Goal: Transaction & Acquisition: Purchase product/service

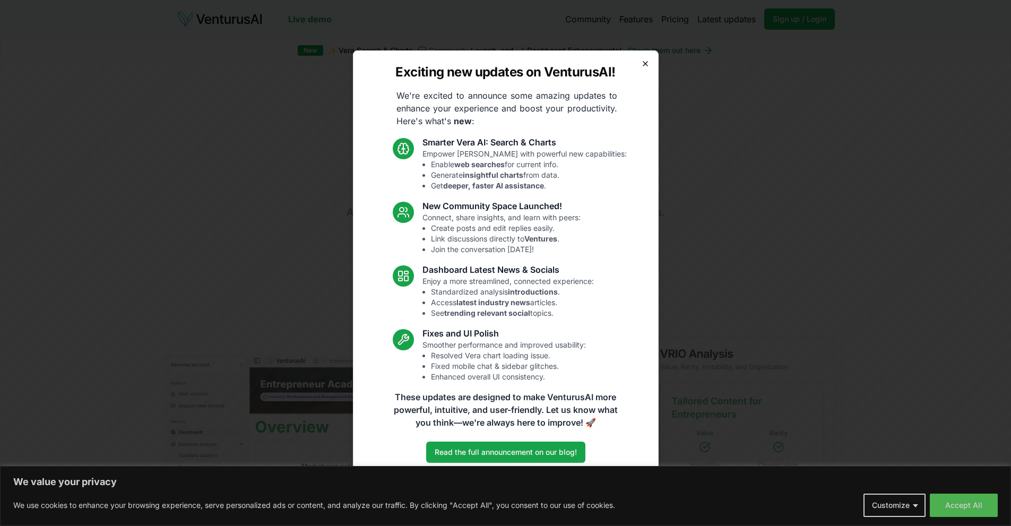
click at [643, 63] on icon "button" at bounding box center [645, 63] width 8 height 8
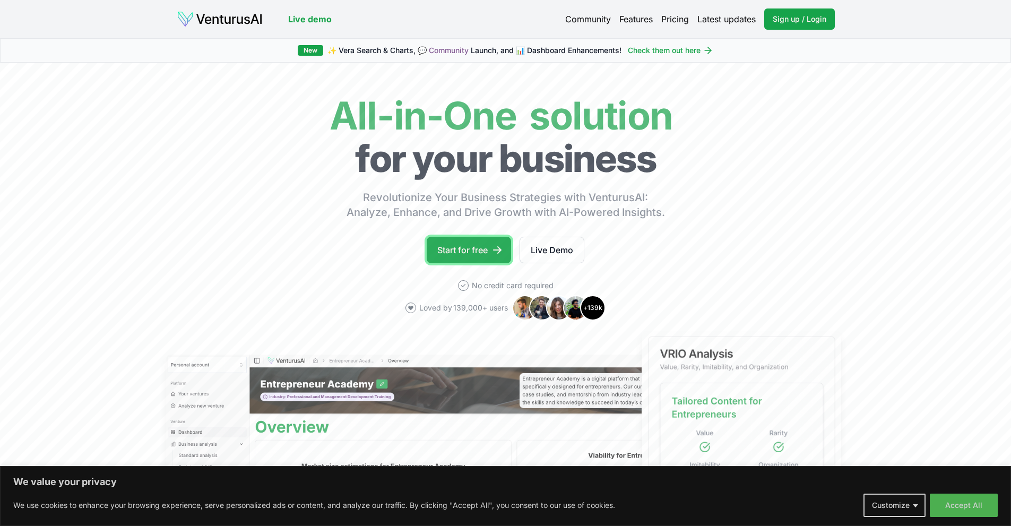
drag, startPoint x: 455, startPoint y: 253, endPoint x: 464, endPoint y: 263, distance: 13.5
click at [454, 254] on link "Start for free" at bounding box center [469, 250] width 84 height 27
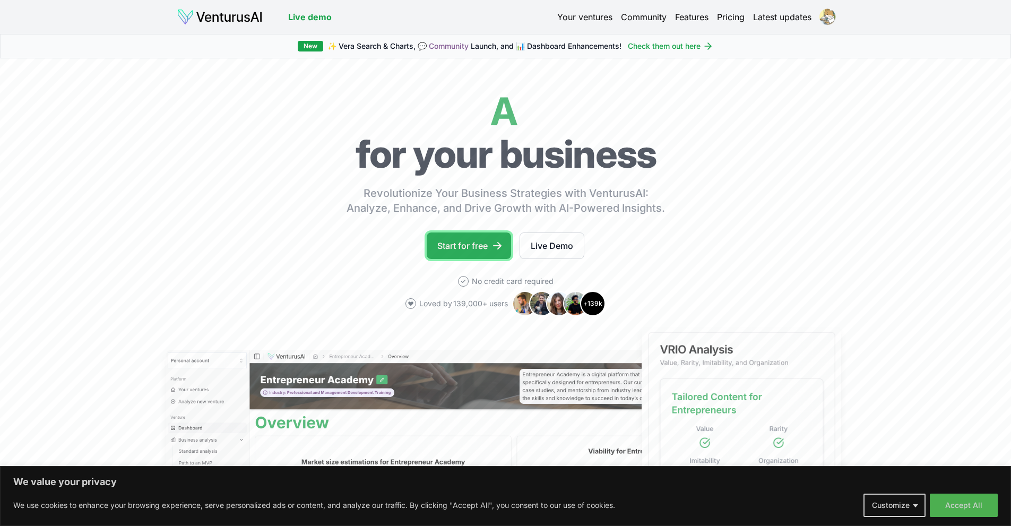
drag, startPoint x: 483, startPoint y: 248, endPoint x: 491, endPoint y: 246, distance: 7.7
click at [483, 248] on link "Start for free" at bounding box center [469, 246] width 84 height 27
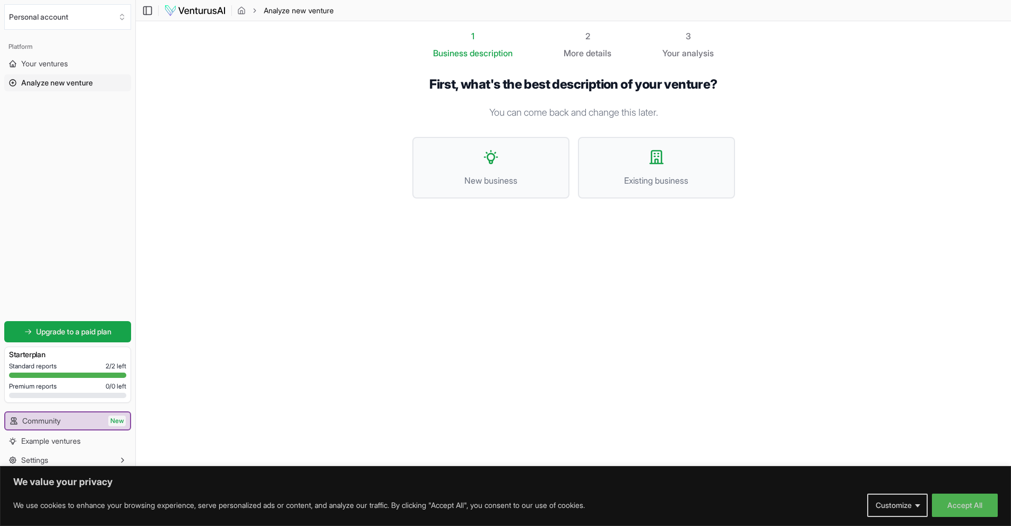
drag, startPoint x: 447, startPoint y: 256, endPoint x: 448, endPoint y: 249, distance: 7.0
click at [448, 256] on div "1 Business description 2 More details 3 Your analysis First, what's the best de…" at bounding box center [574, 221] width 357 height 382
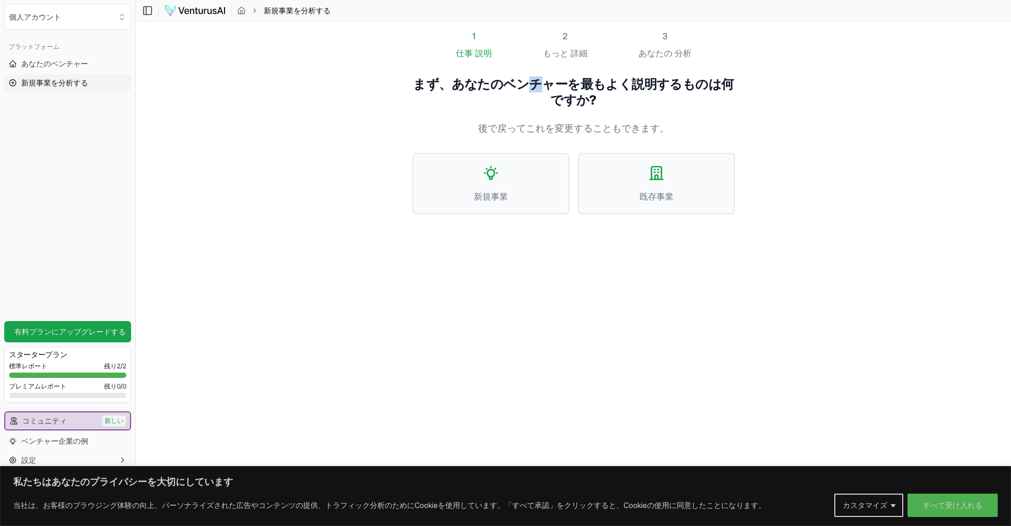
drag, startPoint x: 538, startPoint y: 88, endPoint x: 593, endPoint y: 98, distance: 56.1
click at [560, 88] on font "まず、あなたのベンチャーを最もよく説明するものは何ですか?" at bounding box center [573, 91] width 321 height 31
click at [593, 98] on div "まず、あなたのベンチャーを最もよく説明するものは何ですか? 後で戻ってこれを変更することもできます。 新規事業 既存事業" at bounding box center [574, 153] width 323 height 155
click at [519, 190] on span "新規事業" at bounding box center [491, 196] width 134 height 13
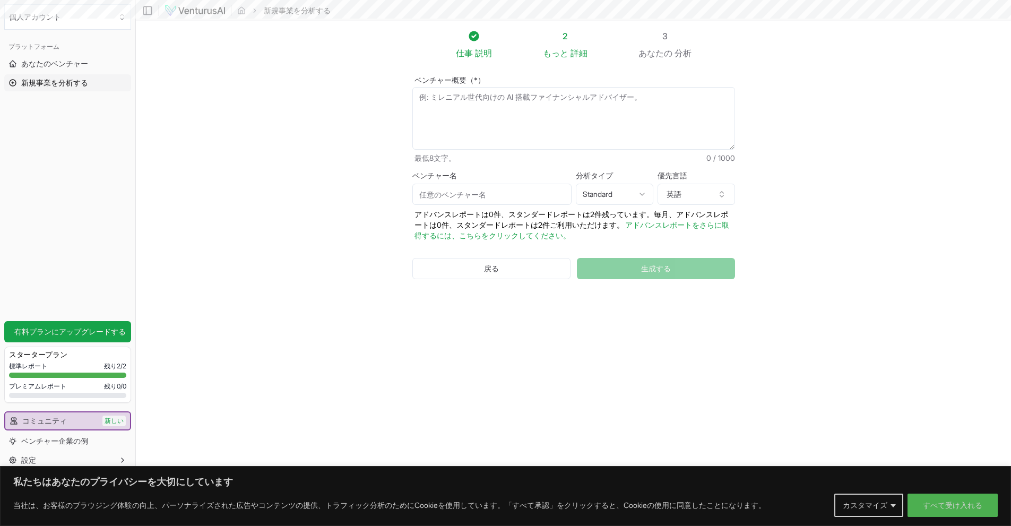
click at [554, 120] on textarea "ベンチャー概要（*）" at bounding box center [574, 118] width 323 height 63
click at [554, 113] on textarea "ベンチャー概要（*）" at bounding box center [574, 118] width 323 height 63
click at [948, 505] on font "すべて受け入れる" at bounding box center [952, 505] width 59 height 9
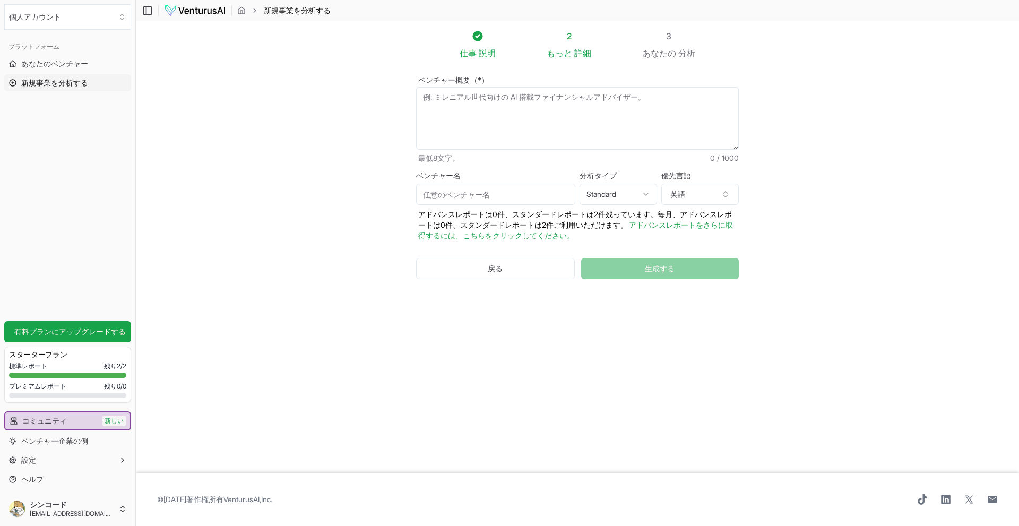
click at [517, 115] on textarea "ベンチャー概要（*）" at bounding box center [577, 118] width 323 height 63
type textarea "Youtubeスクレイピング"
click at [650, 264] on button "生成する" at bounding box center [660, 268] width 158 height 21
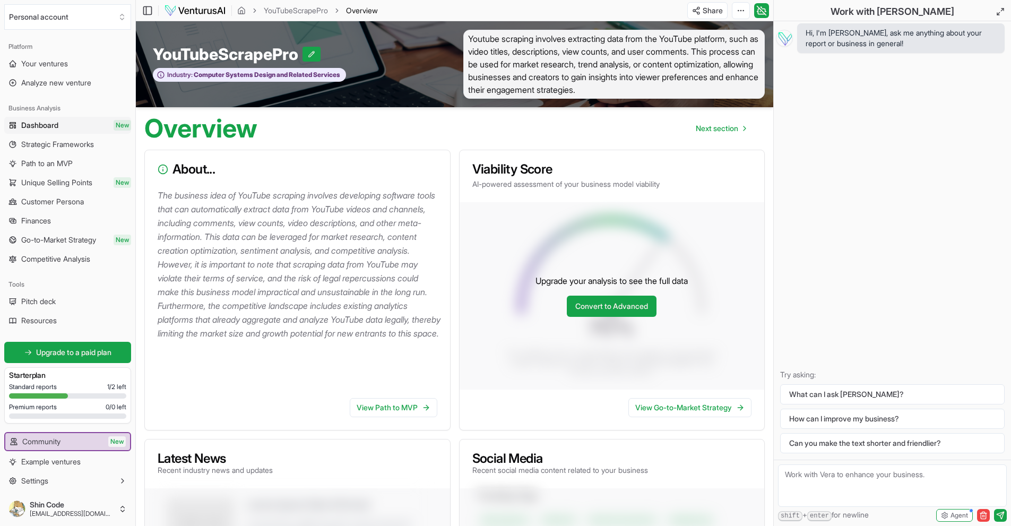
drag, startPoint x: 430, startPoint y: 200, endPoint x: 437, endPoint y: 202, distance: 8.1
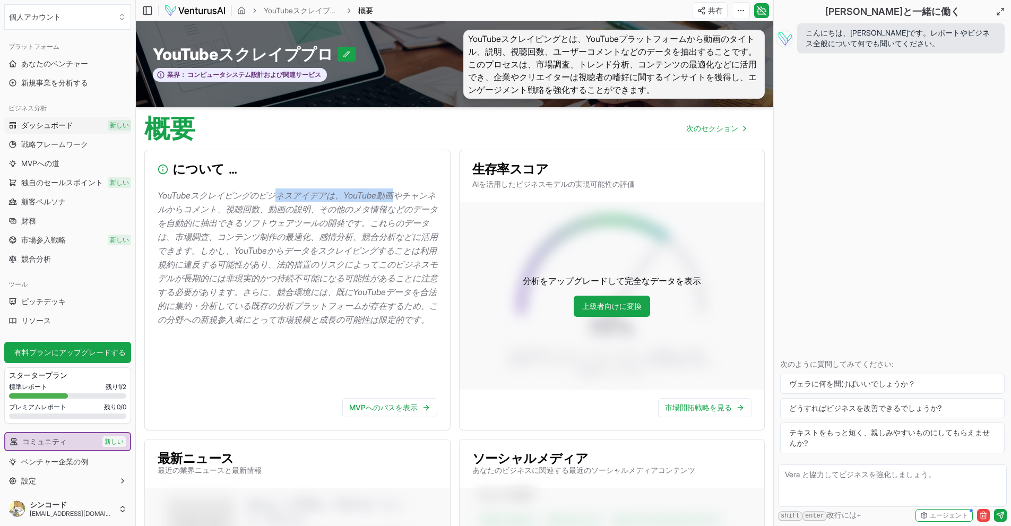
drag, startPoint x: 299, startPoint y: 180, endPoint x: 374, endPoint y: 219, distance: 84.5
click at [365, 191] on p "YouTubeスクレイピングのビジネスアイデアは、YouTube動画やチャンネルからコメント、視聴回数、動画の説明、その他のメタ情報などのデータを自動的に抽出…" at bounding box center [300, 257] width 284 height 138
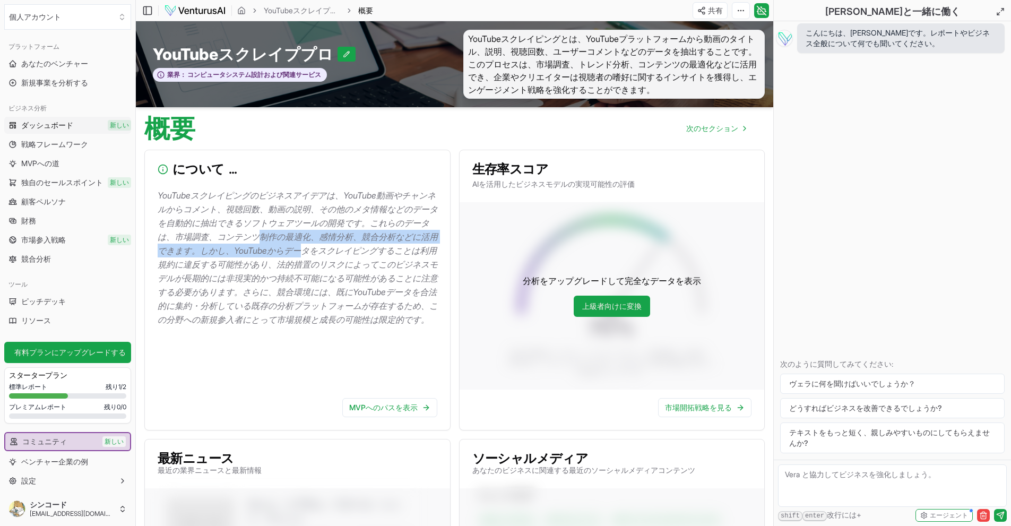
drag, startPoint x: 374, startPoint y: 219, endPoint x: 310, endPoint y: 220, distance: 64.2
click at [373, 219] on font "YouTubeスクレイピングのビジネスアイデアは、YouTube動画やチャンネルからコメント、視聴回数、動画の説明、その他のメタ情報などのデータを自動的に抽出…" at bounding box center [298, 257] width 280 height 135
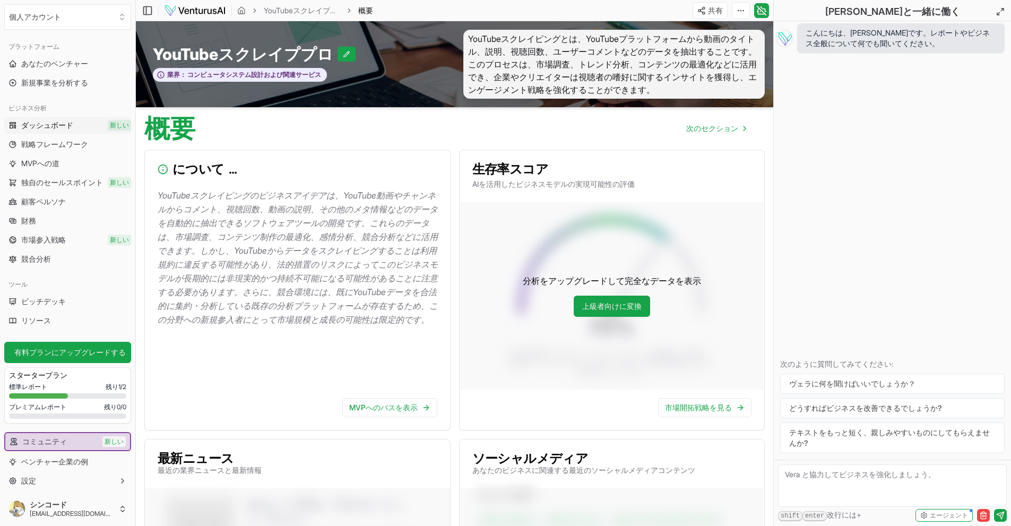
click at [257, 235] on font "YouTubeスクレイピングのビジネスアイデアは、YouTube動画やチャンネルからコメント、視聴回数、動画の説明、その他のメタ情報などのデータを自動的に抽出…" at bounding box center [298, 257] width 280 height 135
click at [371, 403] on font "MVPへのパスを表示" at bounding box center [383, 407] width 68 height 9
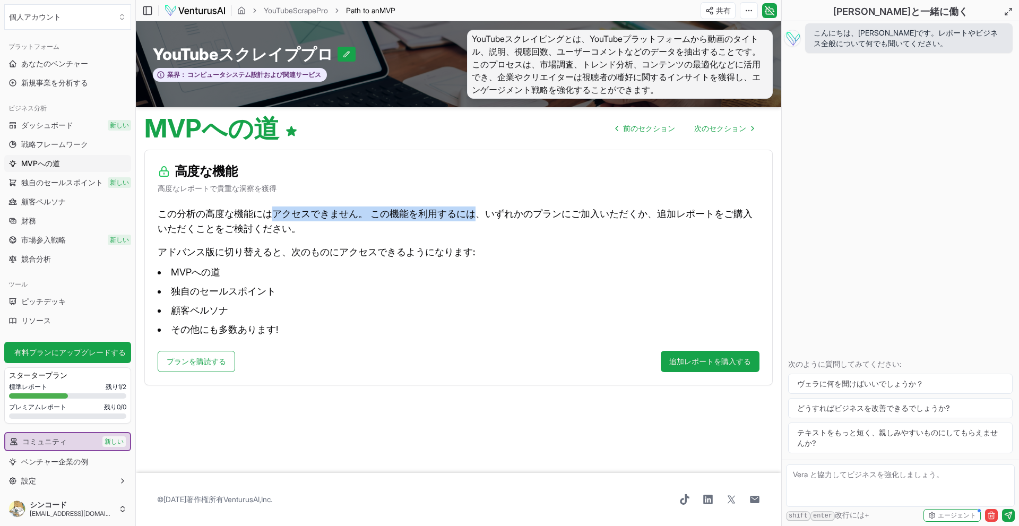
drag, startPoint x: 349, startPoint y: 200, endPoint x: 449, endPoint y: 201, distance: 99.8
click at [442, 207] on p "この分析の高度な機能にはアクセスできません。 この機能を利用するには、いずれかのプランにご加入いただくか、追加レポートをご購入いただくことをご検討ください。" at bounding box center [459, 222] width 602 height 30
click at [473, 208] on font "この機能を利用するには、いずれかのプランにご加入いただくか、追加レポートをご購入いただくことをご検討ください。" at bounding box center [455, 221] width 595 height 26
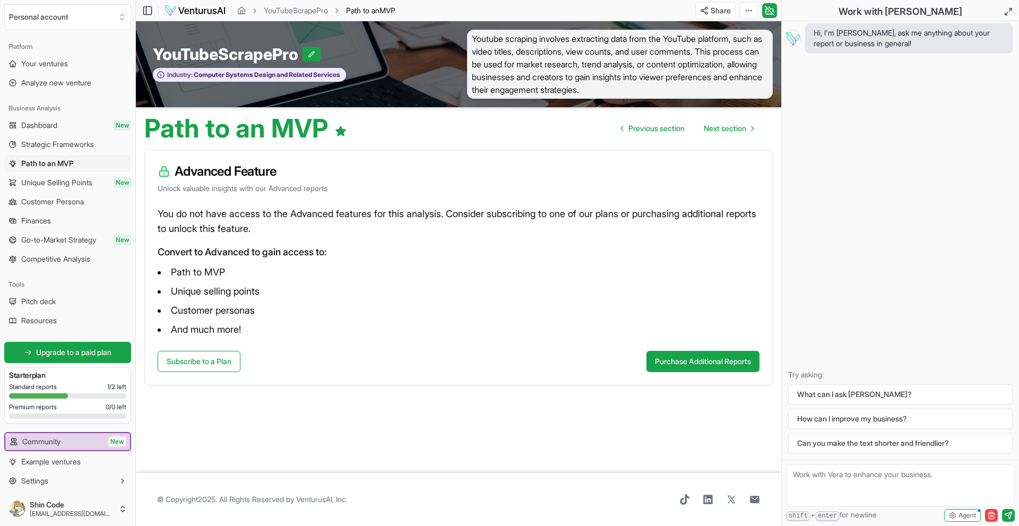
click at [328, 240] on div "You do not have access to the Advanced features for this analysis. Consider sub…" at bounding box center [459, 279] width 628 height 144
click at [42, 128] on span "Dashboard" at bounding box center [39, 125] width 36 height 11
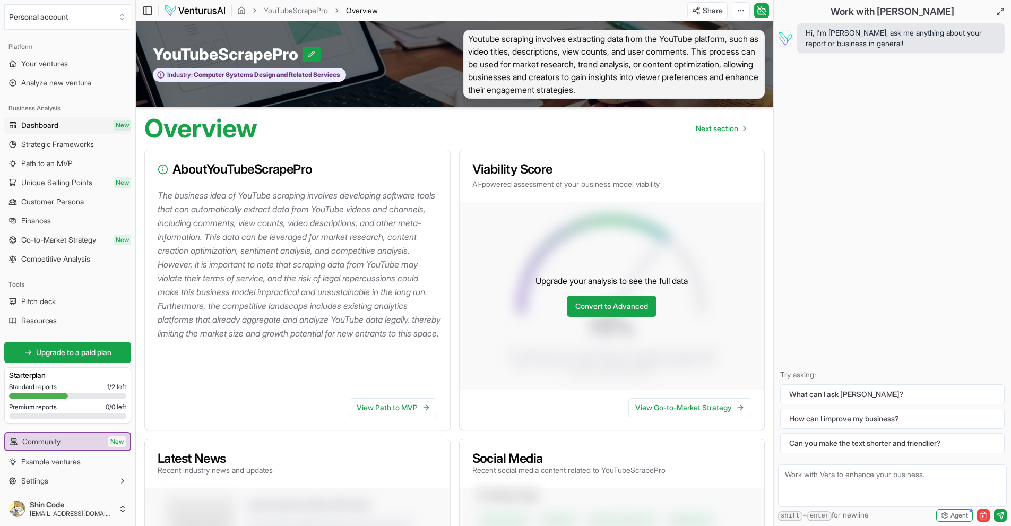
drag, startPoint x: 390, startPoint y: 109, endPoint x: 568, endPoint y: 123, distance: 178.9
click at [568, 123] on div "Overview Next section" at bounding box center [455, 124] width 638 height 34
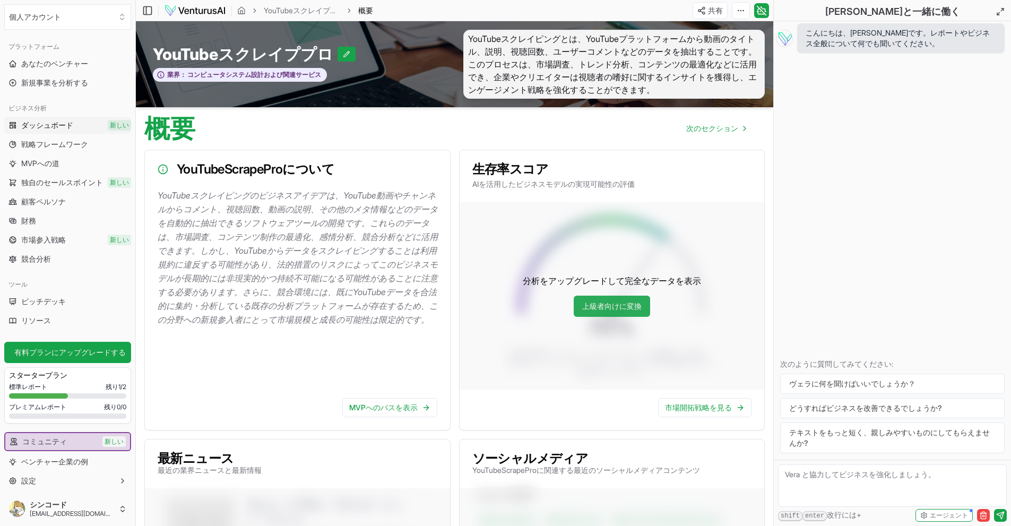
click at [619, 301] on font "上級者向けに変換" at bounding box center [611, 306] width 59 height 11
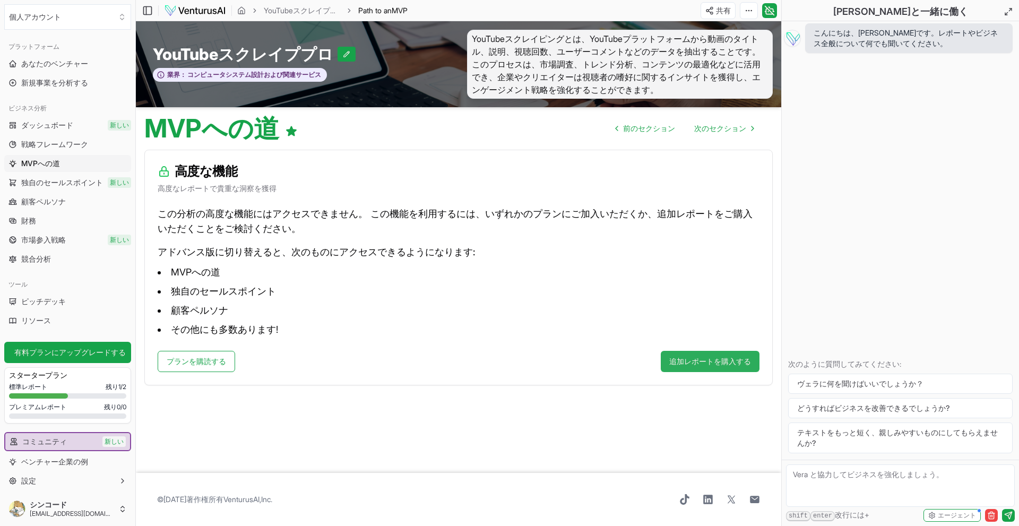
click at [691, 357] on font "追加レポートを購入する" at bounding box center [710, 361] width 82 height 9
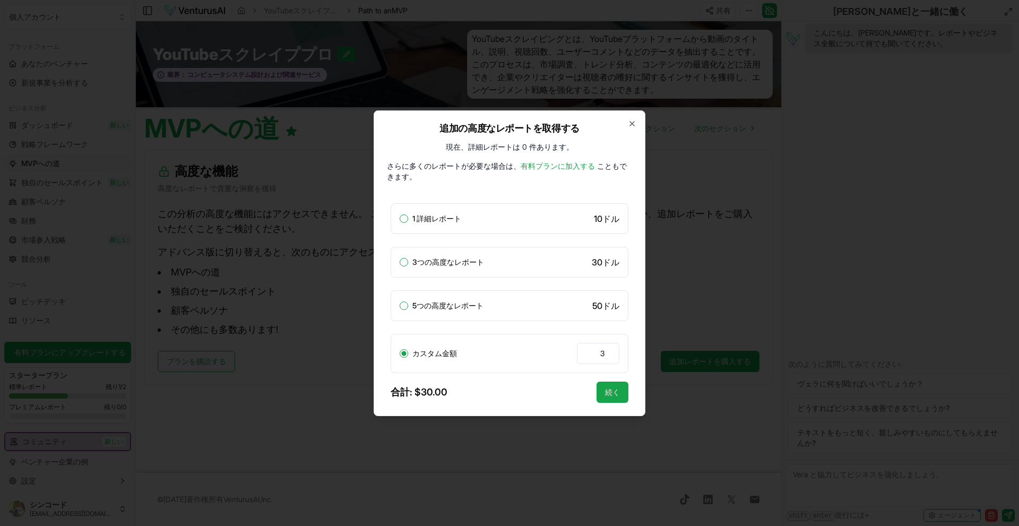
click at [529, 210] on div "1 詳細レポート 10 ドル" at bounding box center [510, 218] width 238 height 31
click at [516, 255] on div "3つの高度なレポート 30 ドル" at bounding box center [510, 262] width 238 height 31
click at [412, 214] on div "1 詳細レポート" at bounding box center [431, 218] width 62 height 8
click at [414, 260] on font "3つの高度なレポート" at bounding box center [449, 261] width 72 height 9
click at [408, 260] on button "3つの高度なレポート" at bounding box center [404, 262] width 8 height 8
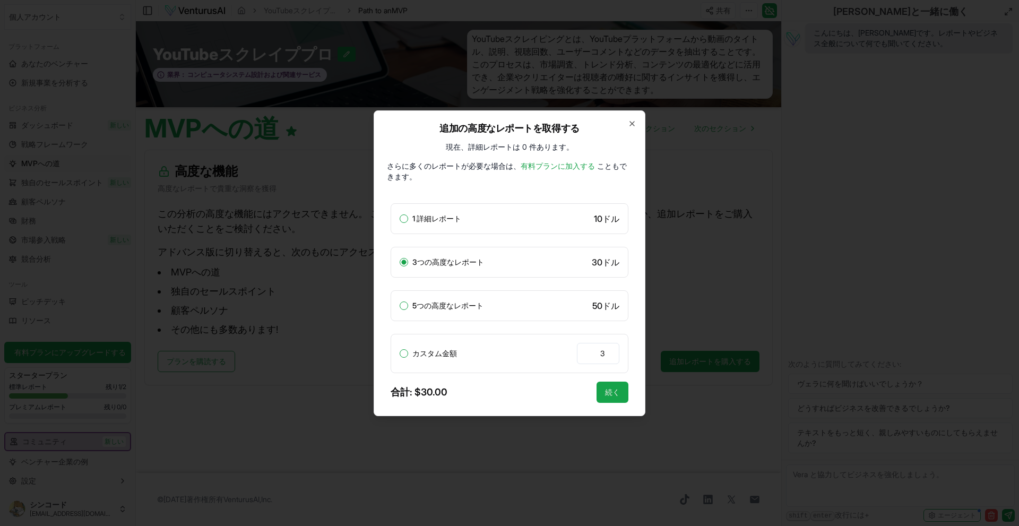
click at [413, 301] on font "5つの高度なレポート" at bounding box center [448, 305] width 71 height 9
click at [408, 302] on button "5つの高度なレポート" at bounding box center [404, 306] width 8 height 8
radio input "false"
radio input "true"
click at [416, 257] on font "3つの高度なレポート" at bounding box center [449, 261] width 72 height 9
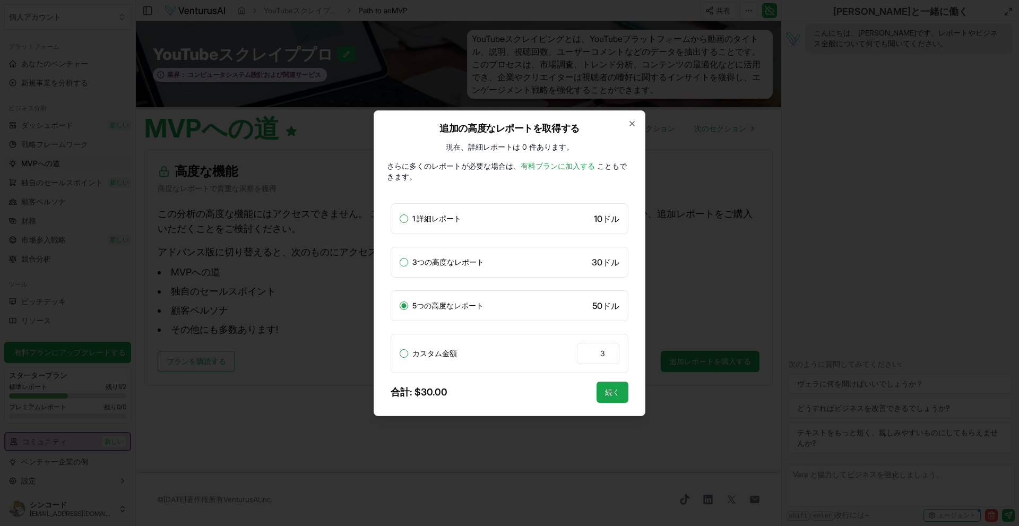
click at [408, 258] on button "3つの高度なレポート" at bounding box center [404, 262] width 8 height 8
radio input "true"
click at [415, 205] on div "1 詳細レポート 10 ドル" at bounding box center [510, 218] width 238 height 31
click at [432, 276] on div "1 詳細レポート 10 ドル 3つの高度なレポート 30 ドル 5つの高度なレポート 50 ドル カスタム金額 3" at bounding box center [510, 288] width 238 height 170
drag, startPoint x: 426, startPoint y: 223, endPoint x: 432, endPoint y: 285, distance: 62.3
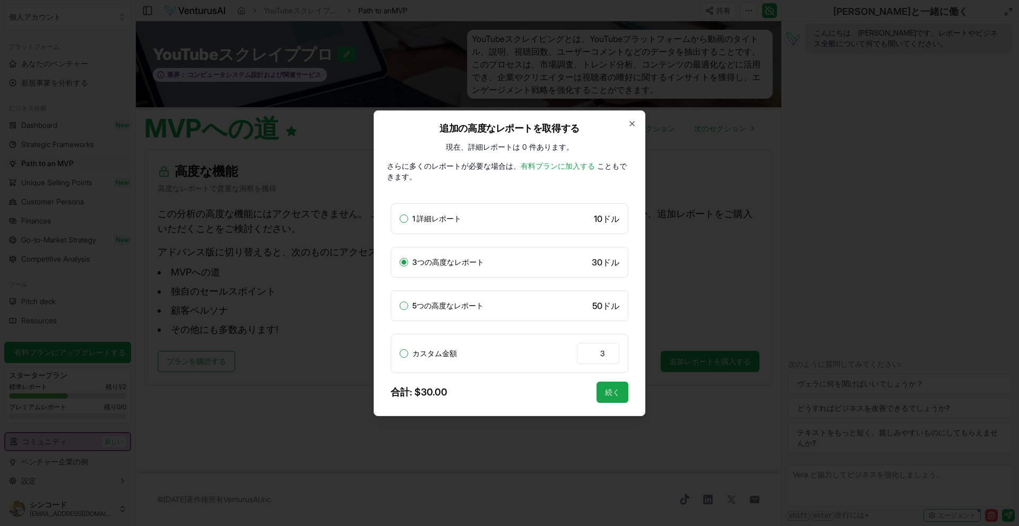
click at [435, 246] on div "1 詳細レポート 10 ドル 3つの高度なレポート 30 ドル 5つの高度なレポート 50 ドル カスタム金額 3" at bounding box center [510, 288] width 238 height 170
click at [533, 170] on font "有料プランに加入する" at bounding box center [558, 165] width 74 height 9
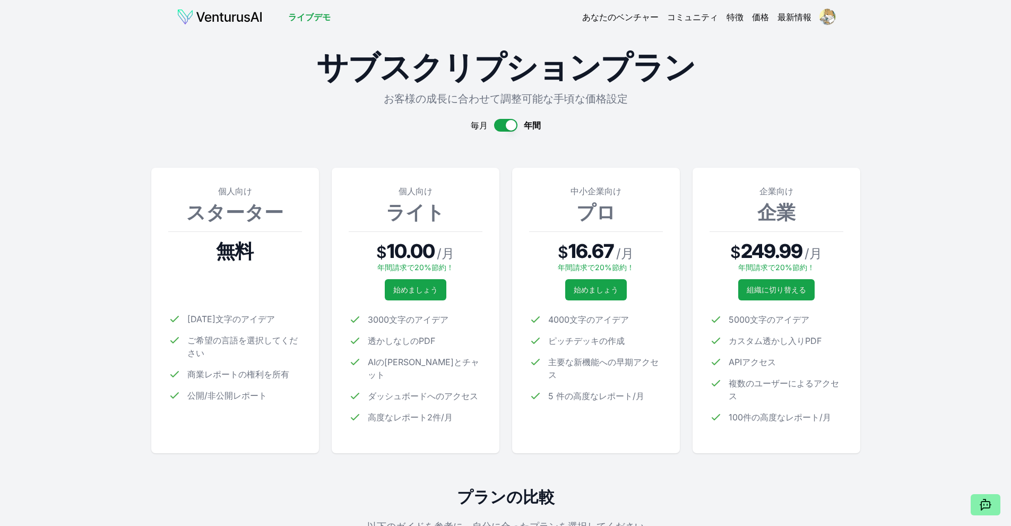
click at [506, 130] on button "button" at bounding box center [505, 125] width 23 height 13
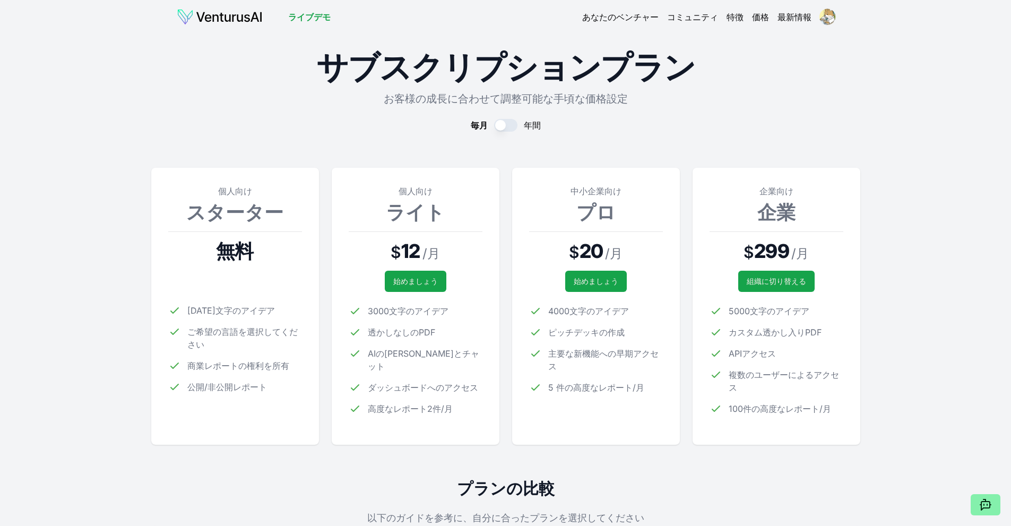
click at [506, 130] on button "button" at bounding box center [505, 125] width 23 height 13
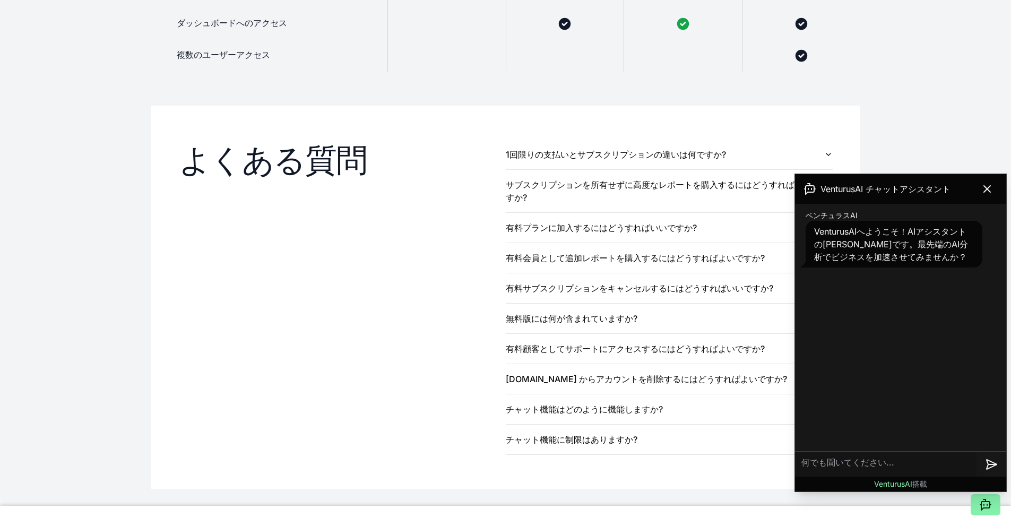
scroll to position [1100, 0]
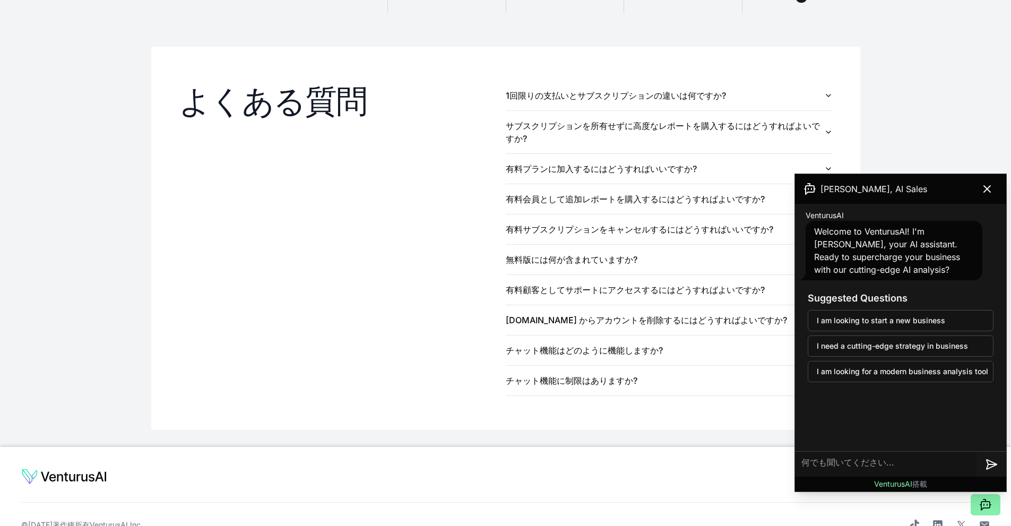
click at [987, 190] on icon at bounding box center [987, 189] width 13 height 13
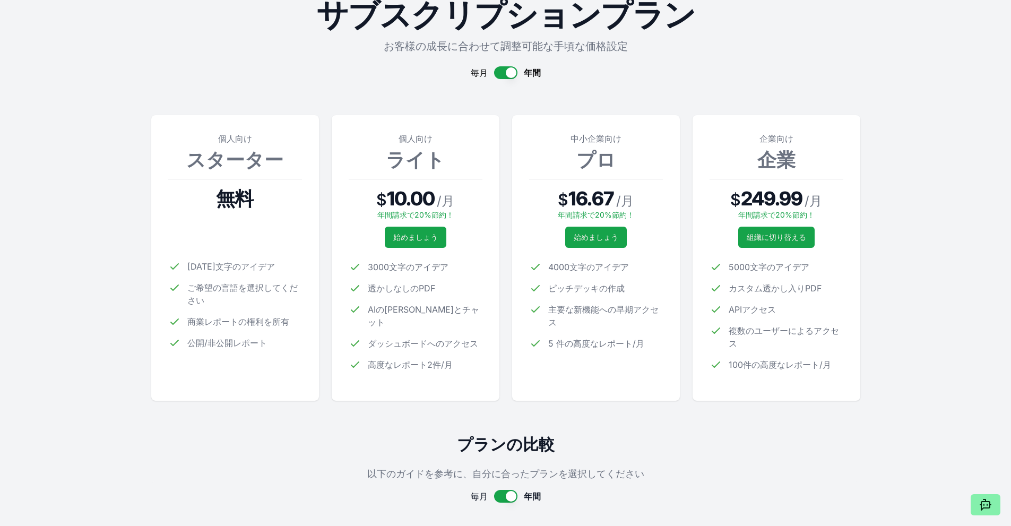
scroll to position [0, 0]
